Goal: Task Accomplishment & Management: Complete application form

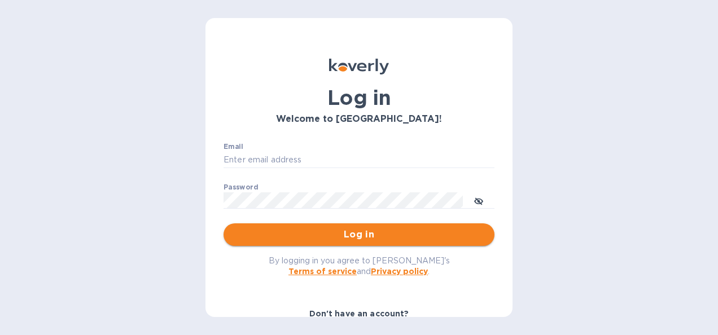
type input "[PERSON_NAME][EMAIL_ADDRESS][DOMAIN_NAME]"
click at [347, 230] on span "Log in" at bounding box center [359, 235] width 253 height 14
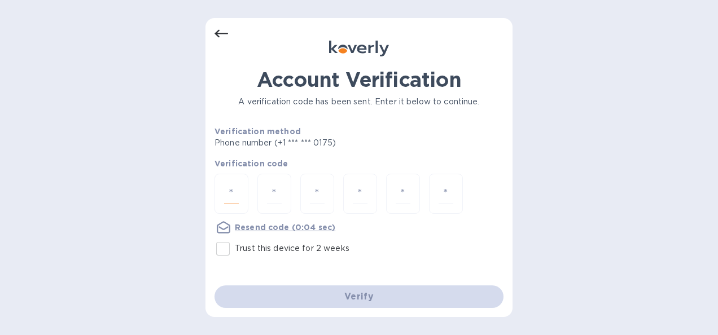
click at [226, 194] on input "number" at bounding box center [231, 194] width 15 height 21
type input "8"
type input "7"
type input "4"
type input "3"
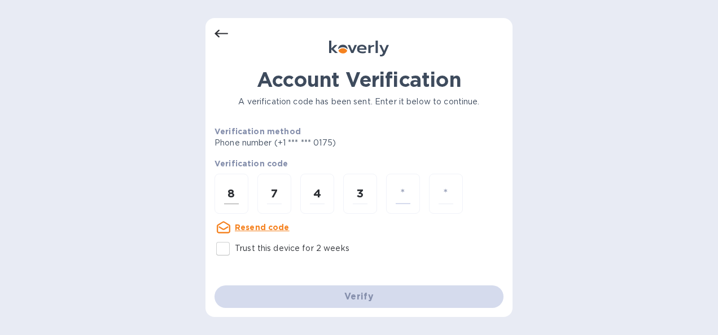
type input "4"
type input "8"
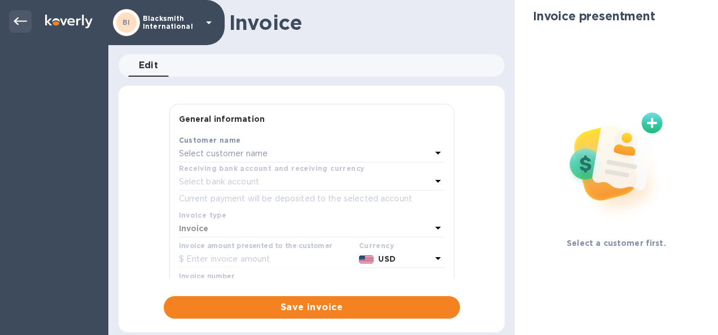
click at [19, 19] on icon at bounding box center [21, 22] width 14 height 14
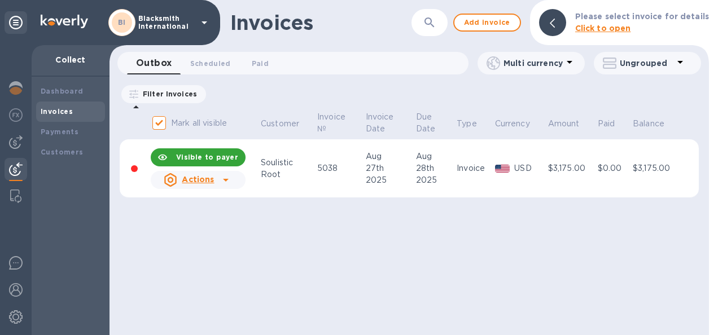
click at [10, 167] on img at bounding box center [16, 170] width 14 height 14
click at [478, 23] on span "Add invoice" at bounding box center [487, 23] width 47 height 14
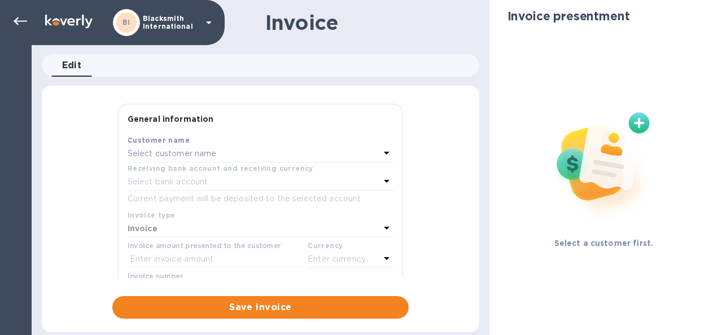
click at [184, 154] on p "Select customer name" at bounding box center [172, 154] width 89 height 12
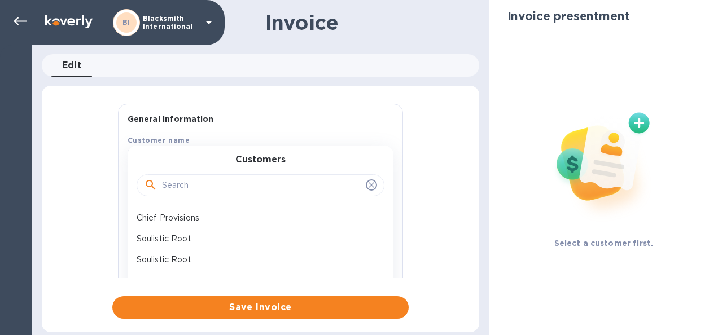
click at [185, 184] on input "text" at bounding box center [261, 185] width 199 height 17
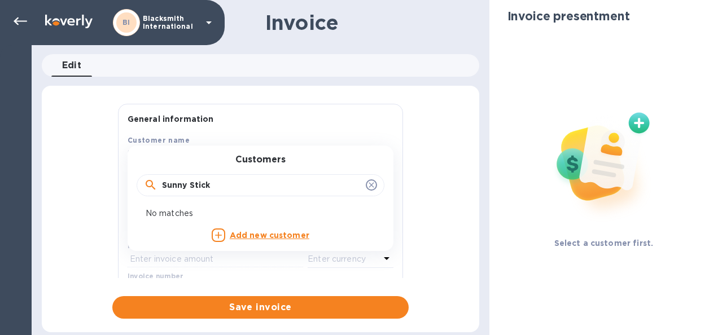
type input "Sunny Stick"
click at [252, 237] on b "Add new customer" at bounding box center [270, 235] width 80 height 9
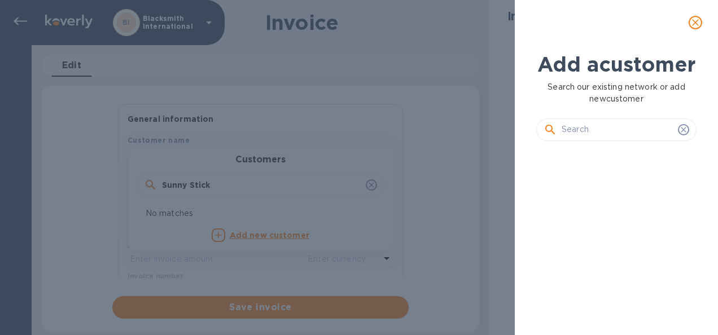
scroll to position [122, 165]
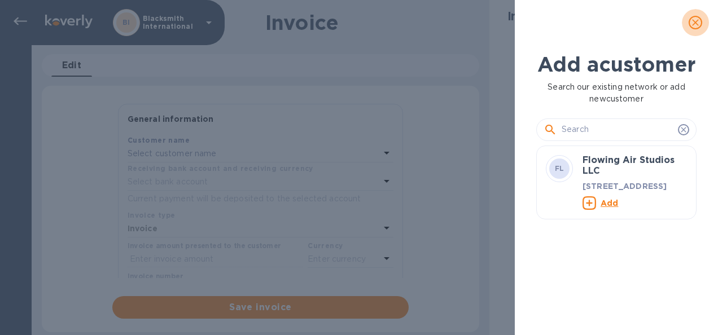
click at [698, 26] on icon "close" at bounding box center [695, 22] width 11 height 11
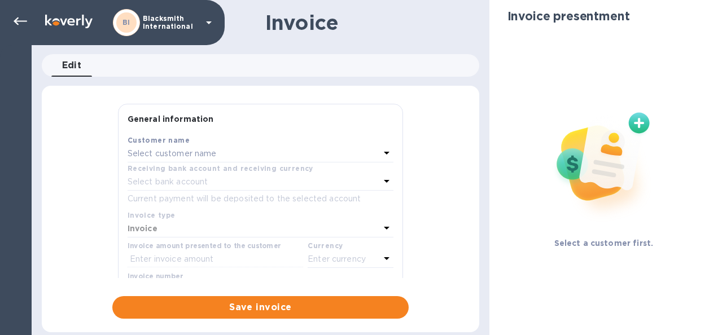
click at [216, 157] on p "Select customer name" at bounding box center [172, 154] width 89 height 12
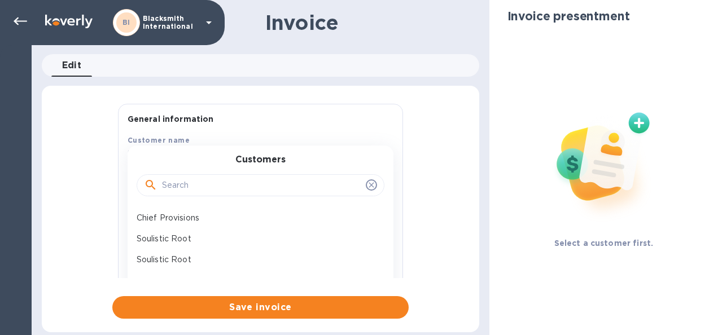
click at [213, 187] on input "text" at bounding box center [261, 185] width 199 height 17
click at [635, 125] on img at bounding box center [603, 160] width 149 height 149
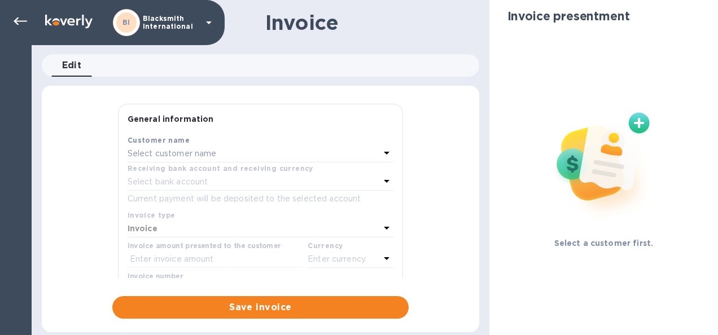
click at [244, 151] on div "Select customer name" at bounding box center [254, 154] width 252 height 16
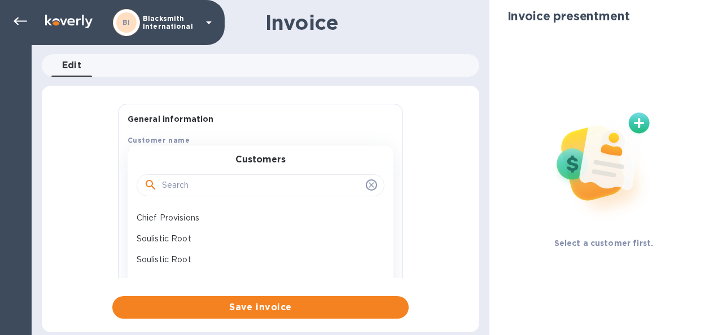
click at [194, 185] on input "text" at bounding box center [261, 185] width 199 height 17
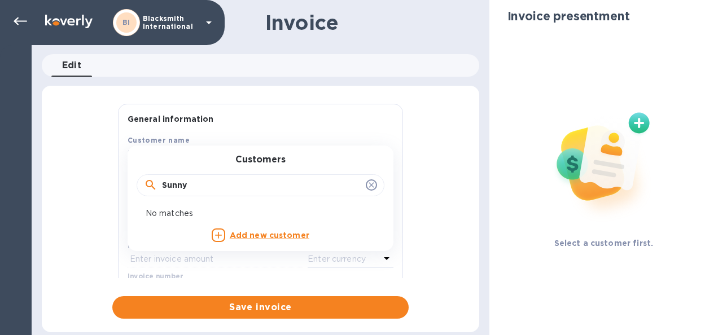
type input "Sunny"
click at [264, 238] on b "Add new customer" at bounding box center [270, 235] width 80 height 9
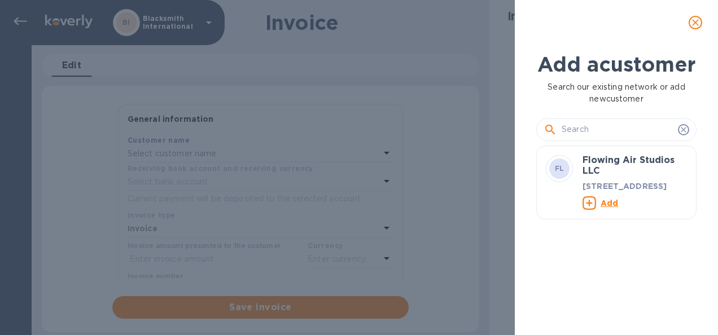
click at [602, 138] on input "text" at bounding box center [618, 129] width 112 height 17
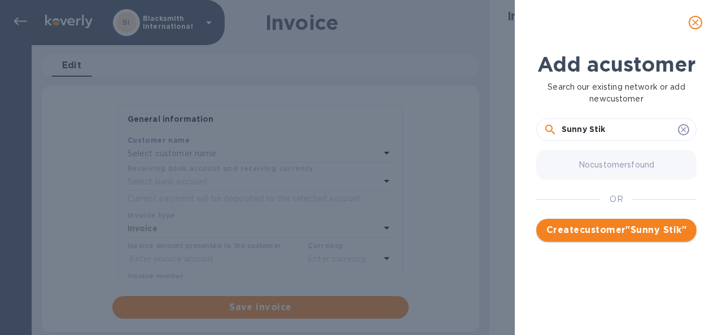
type input "Sunny Stik"
click at [617, 237] on span "Create customer " Sunny Stik "" at bounding box center [617, 231] width 142 height 14
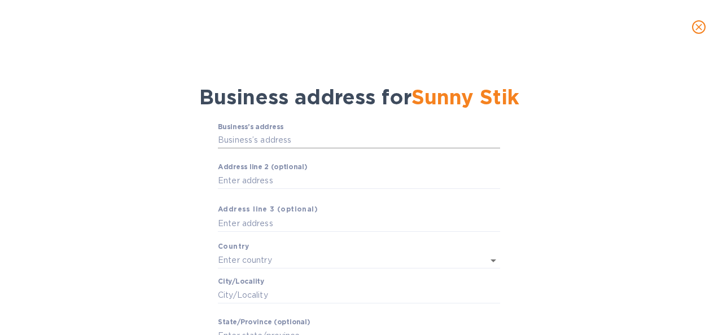
click at [287, 138] on input "Business’s аddress" at bounding box center [359, 140] width 282 height 17
